Goal: Information Seeking & Learning: Learn about a topic

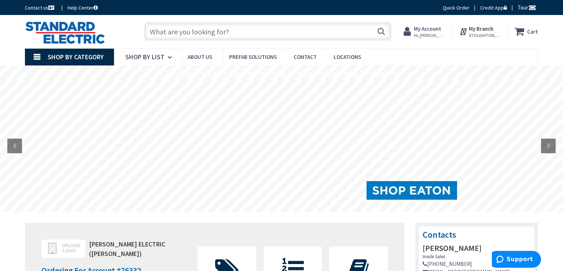
click at [336, 39] on input "text" at bounding box center [267, 31] width 247 height 18
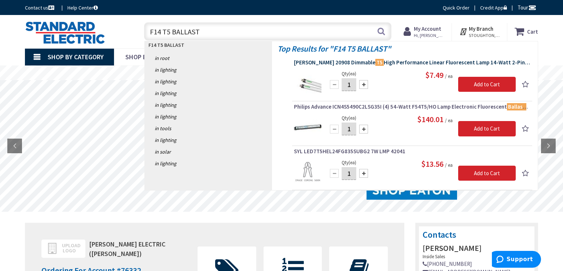
type input "F14 T5 BALLAST"
click at [392, 63] on span "Osram Sylvania 20908 Dimmable T5 High Performance Linear Fluorescent Lamp 14-Wa…" at bounding box center [412, 62] width 236 height 7
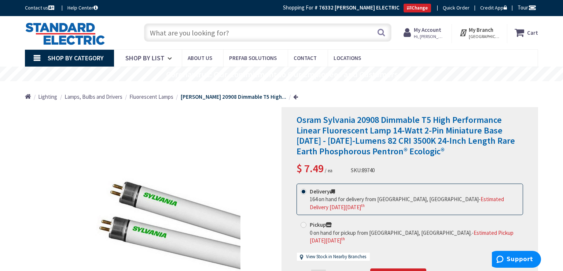
click at [236, 34] on input "text" at bounding box center [267, 32] width 247 height 18
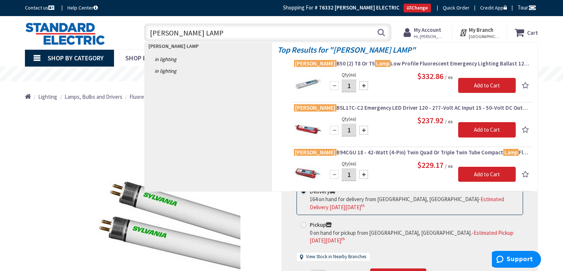
type input "BODINE LAMP"
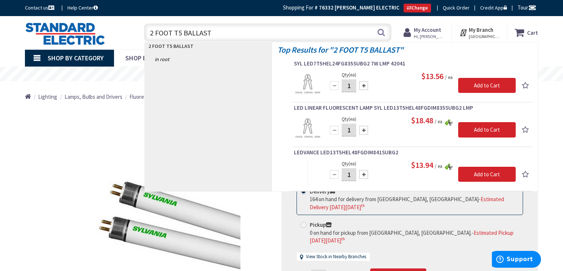
drag, startPoint x: 222, startPoint y: 31, endPoint x: 119, endPoint y: 48, distance: 104.6
click at [144, 42] on input "2 FOOT T5 BALLAST" at bounding box center [267, 32] width 247 height 18
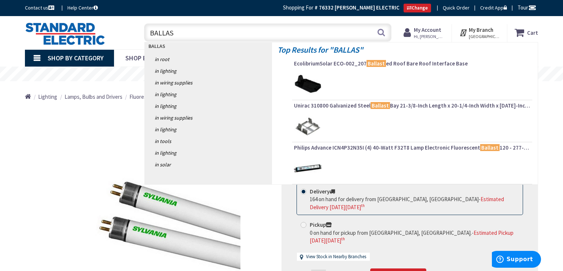
type input "BALLAST"
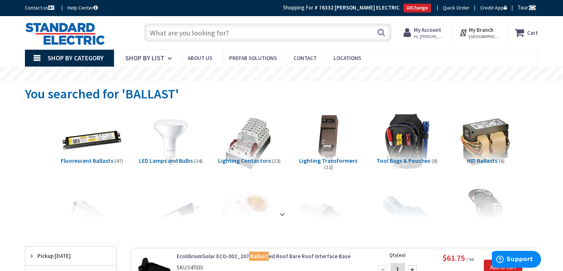
click at [94, 137] on img at bounding box center [92, 142] width 66 height 66
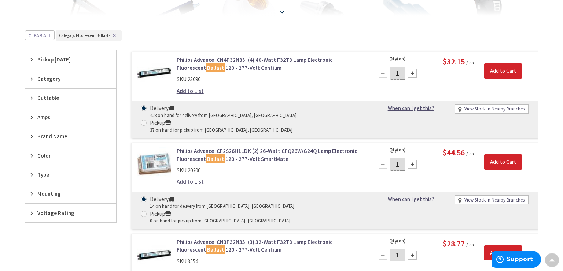
scroll to position [232, 0]
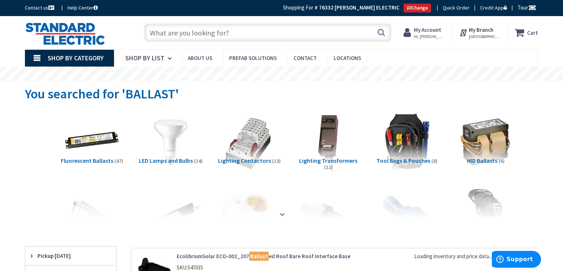
click at [102, 162] on span "Fluorescent Ballasts" at bounding box center [87, 160] width 52 height 7
